Goal: Task Accomplishment & Management: Complete application form

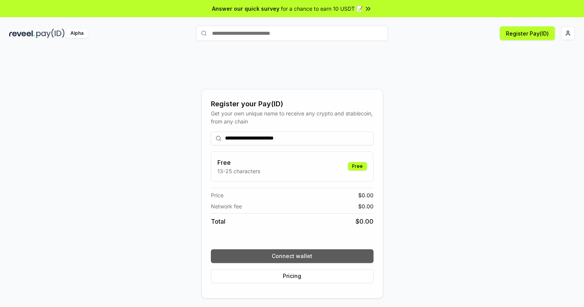
type input "**********"
click at [292, 256] on button "Connect wallet" at bounding box center [292, 257] width 163 height 14
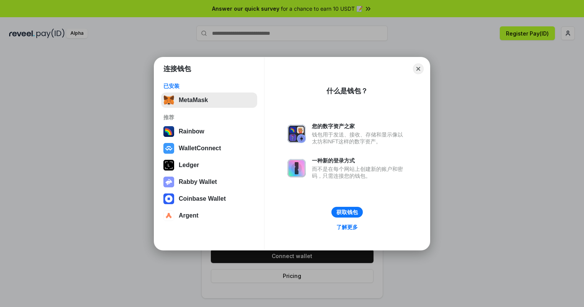
click at [209, 100] on button "MetaMask" at bounding box center [209, 100] width 96 height 15
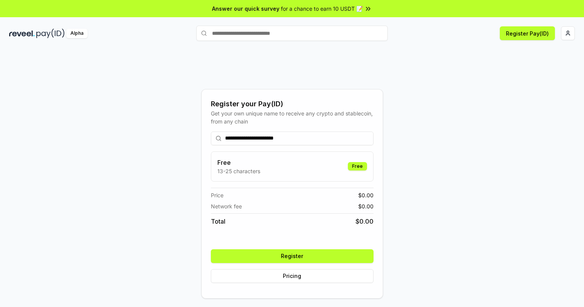
click at [292, 256] on button "Register" at bounding box center [292, 257] width 163 height 14
